Goal: Information Seeking & Learning: Learn about a topic

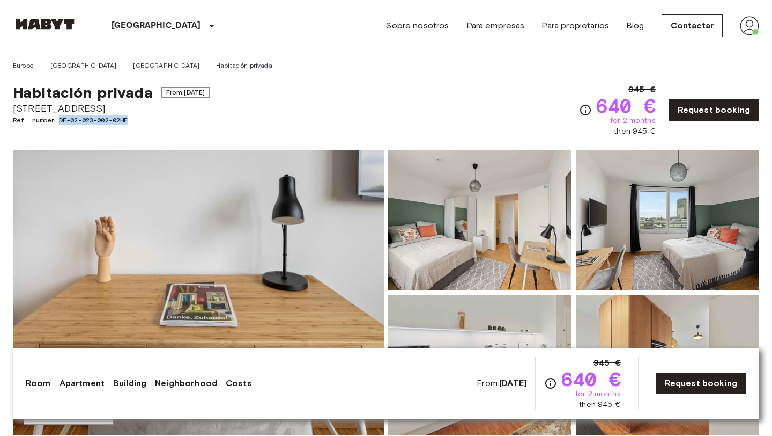
drag, startPoint x: 62, startPoint y: 120, endPoint x: 134, endPoint y: 120, distance: 72.4
click at [134, 120] on span "Ref. number DE-02-023-002-02HF" at bounding box center [111, 120] width 197 height 10
copy span "DE-02-023-002-02HF"
